Goal: Transaction & Acquisition: Obtain resource

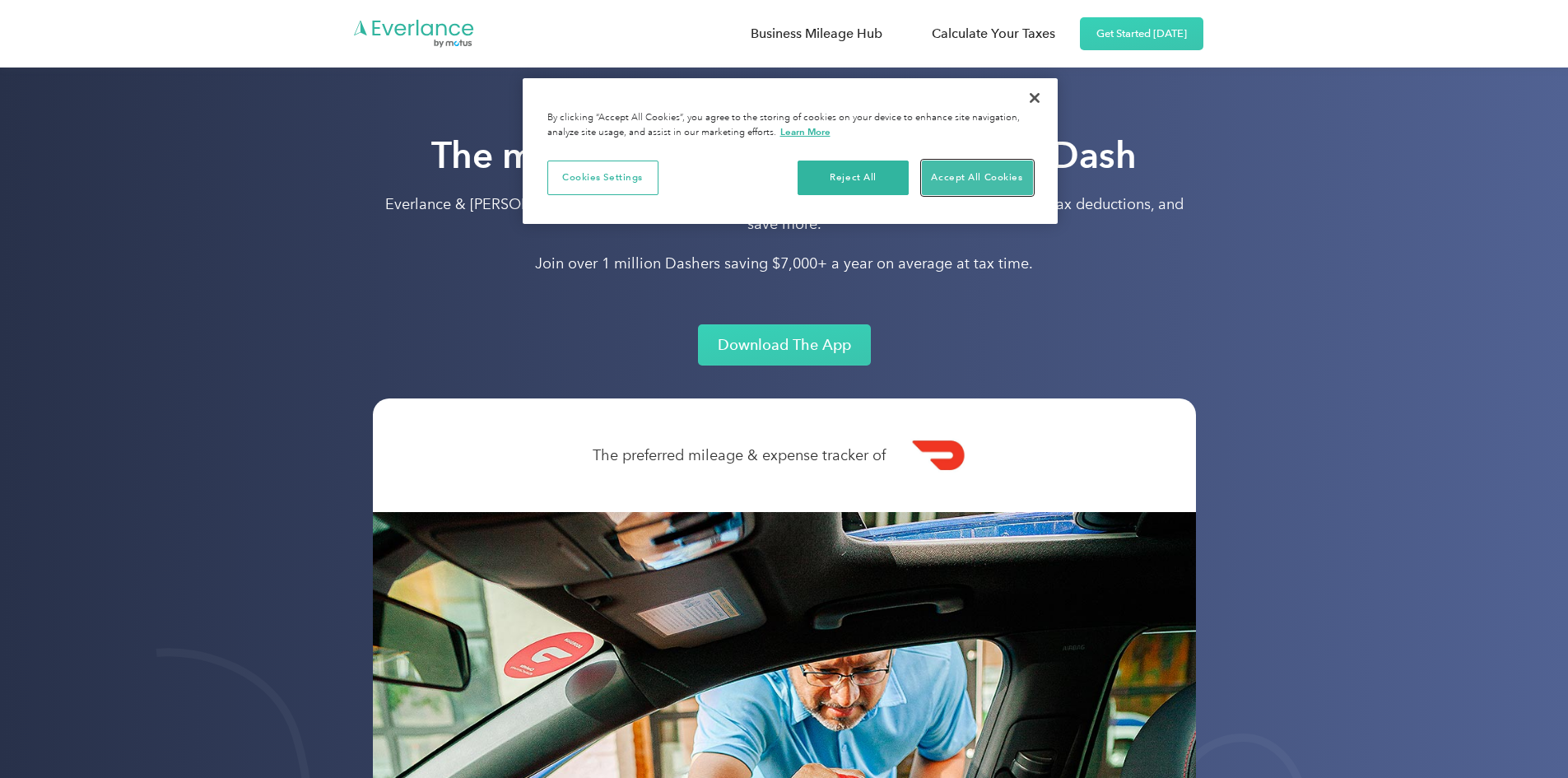
click at [998, 169] on button "Accept All Cookies" at bounding box center [978, 178] width 111 height 35
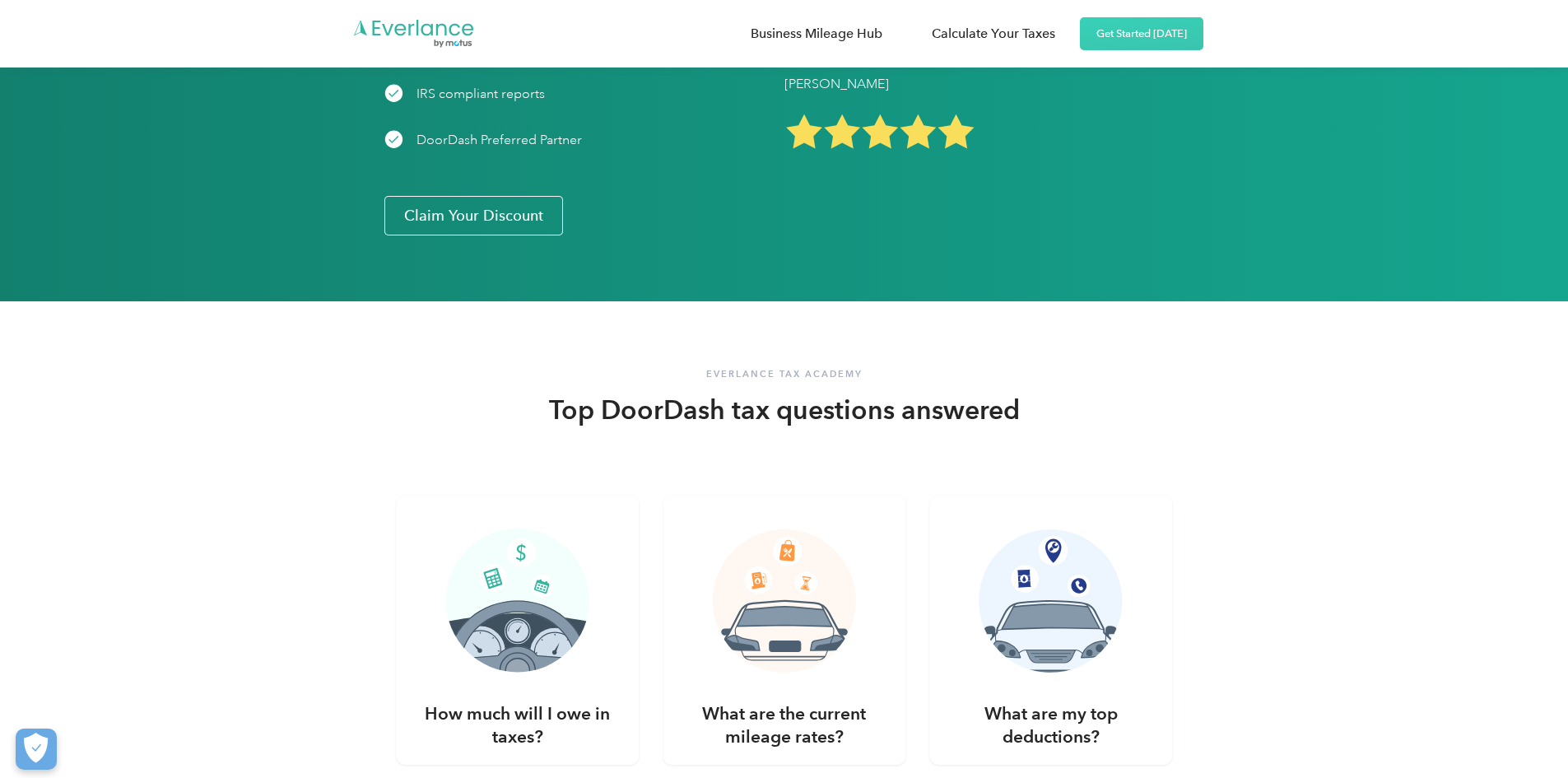
scroll to position [2800, 0]
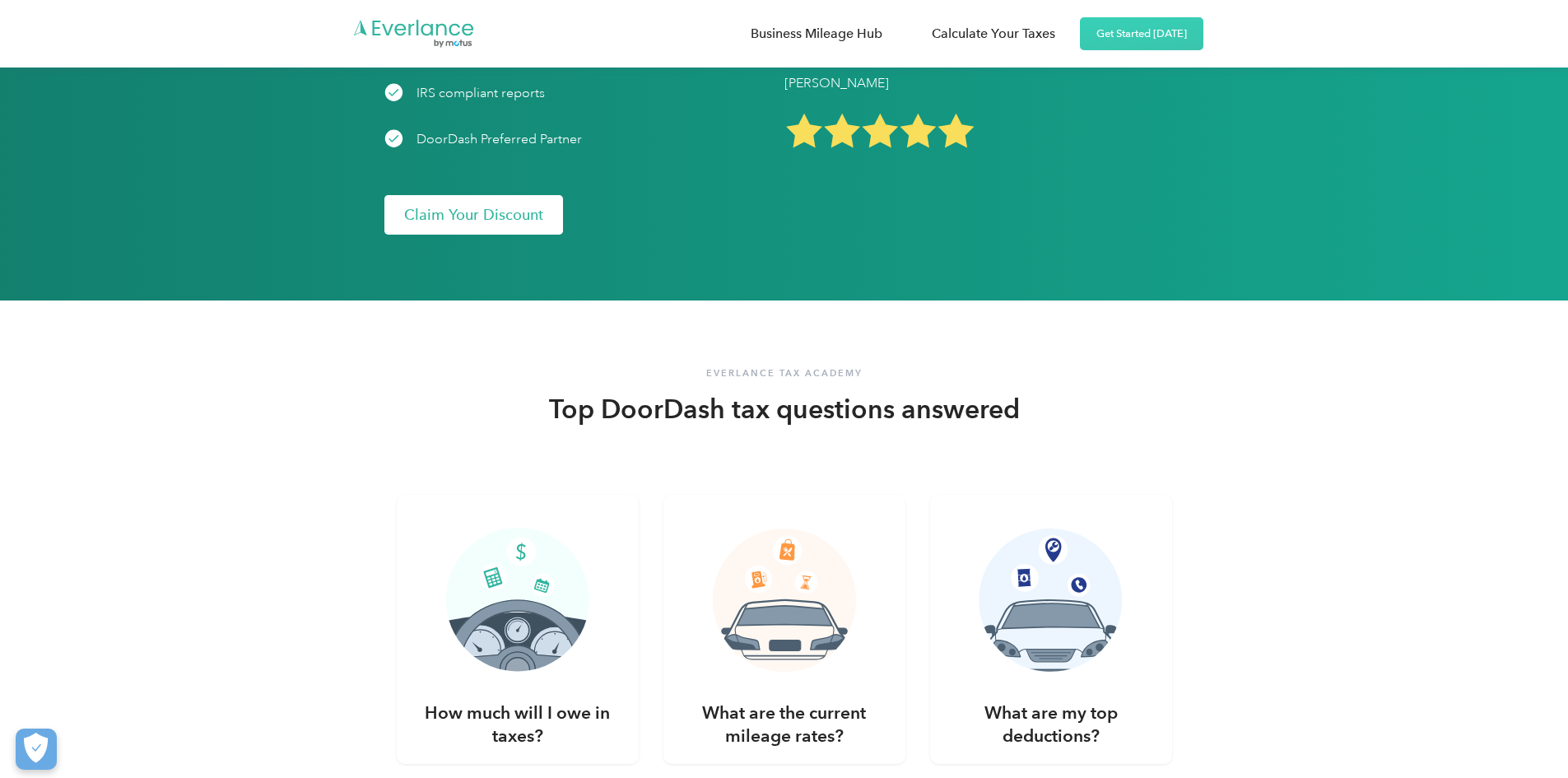
click at [385, 235] on link "Claim Your Discount" at bounding box center [474, 215] width 179 height 39
